Goal: Transaction & Acquisition: Register for event/course

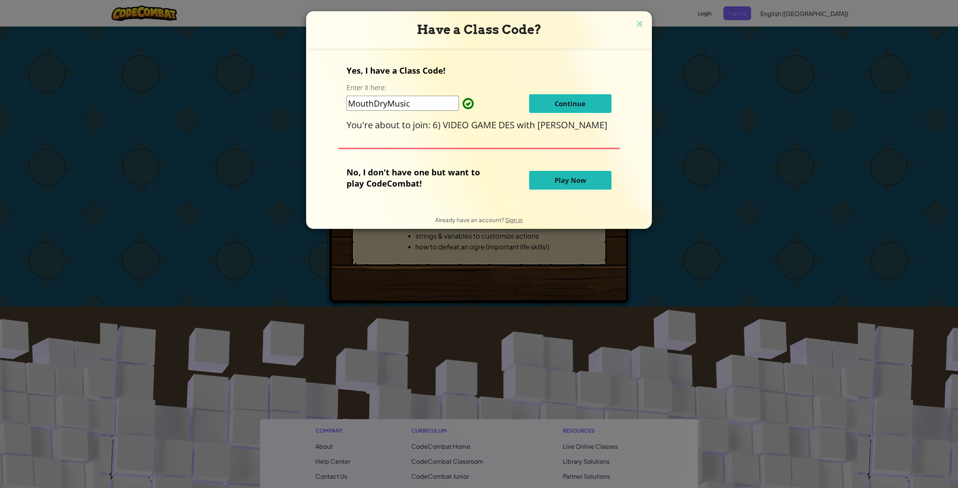
click at [593, 96] on button "Continue" at bounding box center [570, 103] width 82 height 19
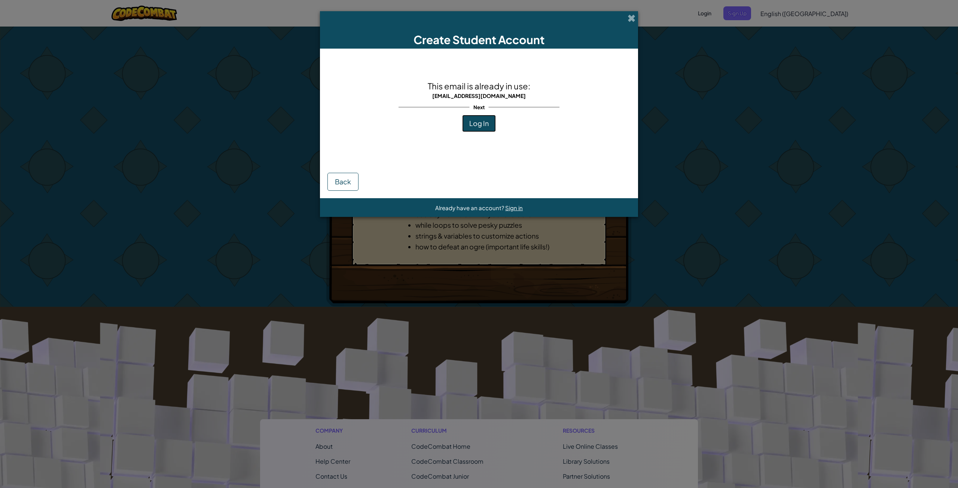
click at [487, 119] on button "Log In" at bounding box center [479, 123] width 34 height 17
